Goal: Check status: Check status

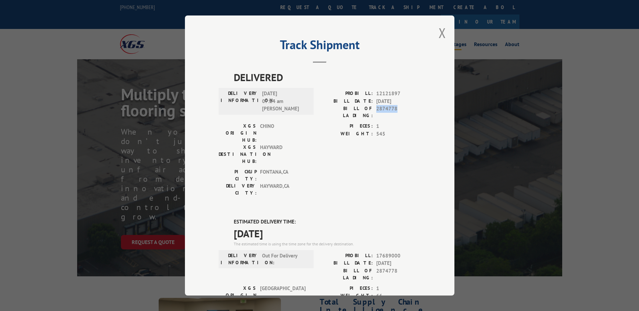
drag, startPoint x: 374, startPoint y: 109, endPoint x: 395, endPoint y: 108, distance: 21.2
click at [395, 108] on span "2874778" at bounding box center [398, 112] width 44 height 14
drag, startPoint x: 395, startPoint y: 108, endPoint x: 391, endPoint y: 108, distance: 4.7
copy span "2874778"
click at [441, 31] on button "Close modal" at bounding box center [442, 33] width 7 height 18
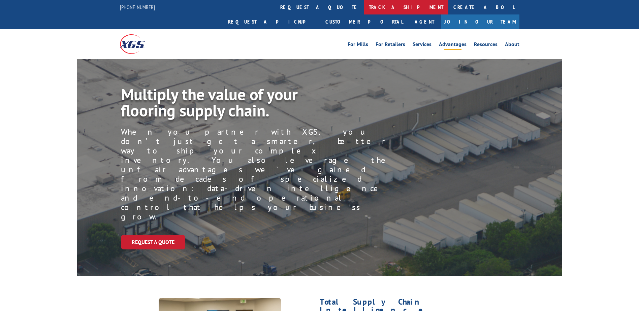
click at [364, 6] on link "track a shipment" at bounding box center [406, 7] width 85 height 14
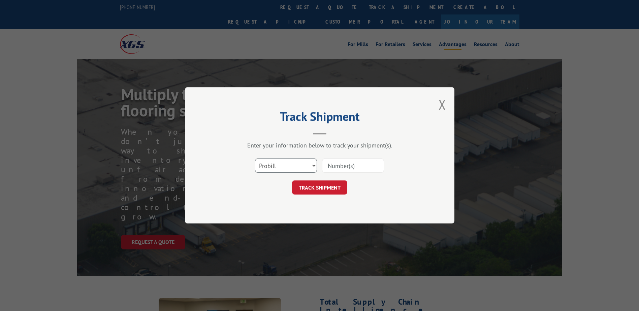
click at [283, 166] on select "Select category... Probill BOL PO" at bounding box center [286, 166] width 62 height 14
select select "bol"
click at [255, 159] on select "Select category... Probill BOL PO" at bounding box center [286, 166] width 62 height 14
click at [336, 168] on input at bounding box center [353, 166] width 62 height 14
paste input "2874778"
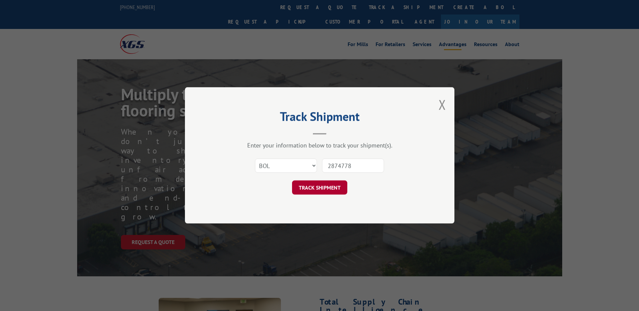
type input "2874778"
click at [323, 191] on button "TRACK SHIPMENT" at bounding box center [319, 188] width 55 height 14
